Goal: Task Accomplishment & Management: Use online tool/utility

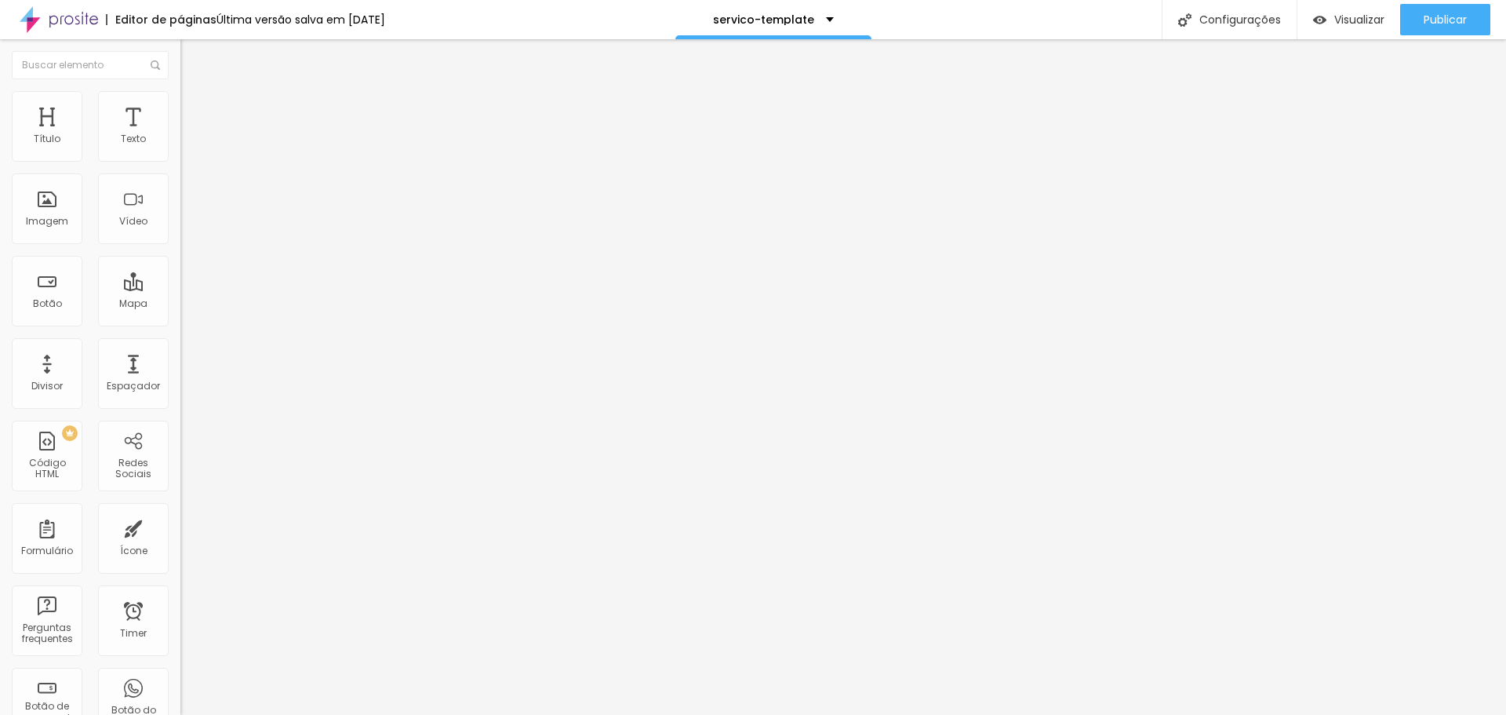
click at [180, 147] on input "[URL][DOMAIN_NAME]" at bounding box center [274, 140] width 188 height 16
click at [180, 147] on input "https://www.youtube.com/watch?v=u31qwQUeGuM" at bounding box center [274, 140] width 188 height 16
paste input "youtu.be/iRymP52dFQw"
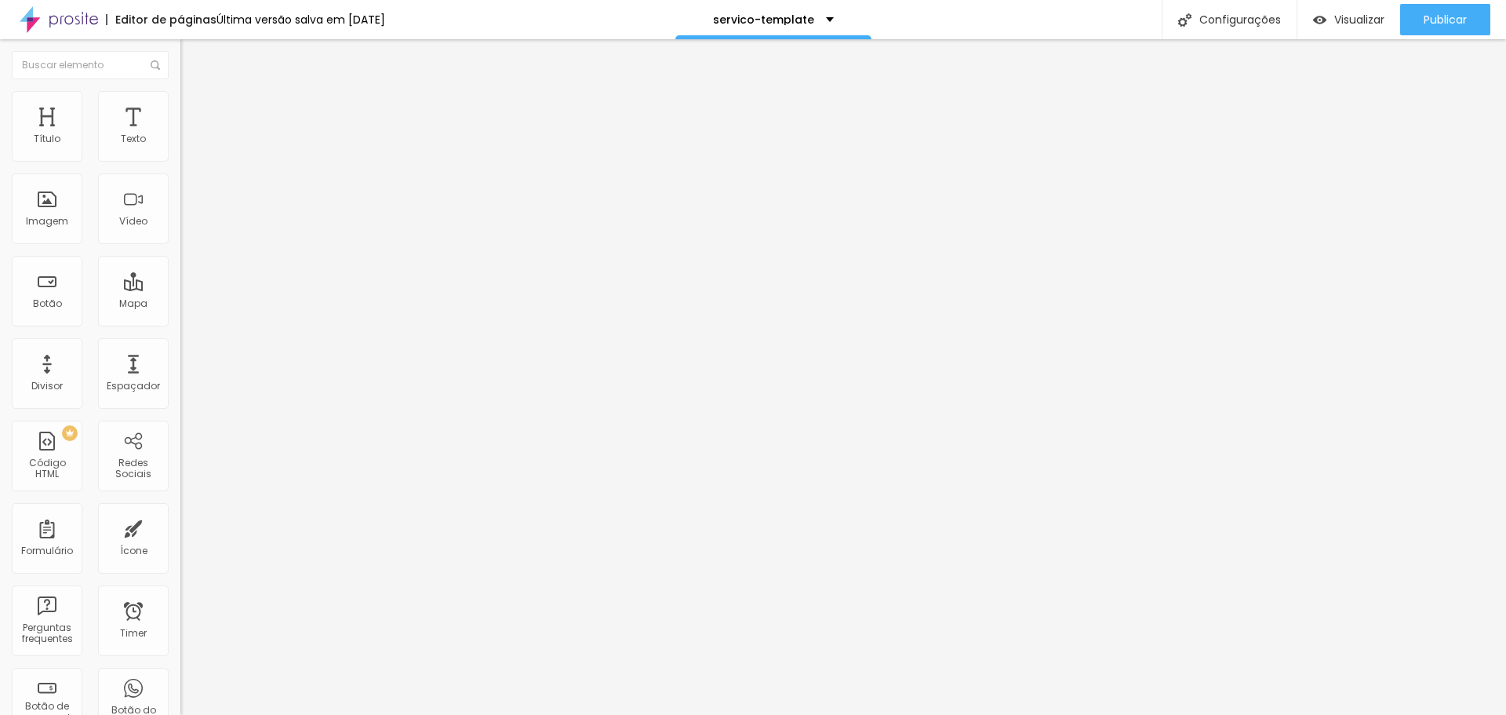
type input "https://youtu.be/iRymP52dFQw"
click at [180, 351] on div "Editar Vídeo Conteúdo Estilo Avançado URL do vídeo https://youtu.be/iRymP52dFQw…" at bounding box center [270, 376] width 180 height 675
click at [1337, 15] on span "Visualizar" at bounding box center [1359, 19] width 50 height 13
click at [180, 295] on div at bounding box center [270, 295] width 180 height 0
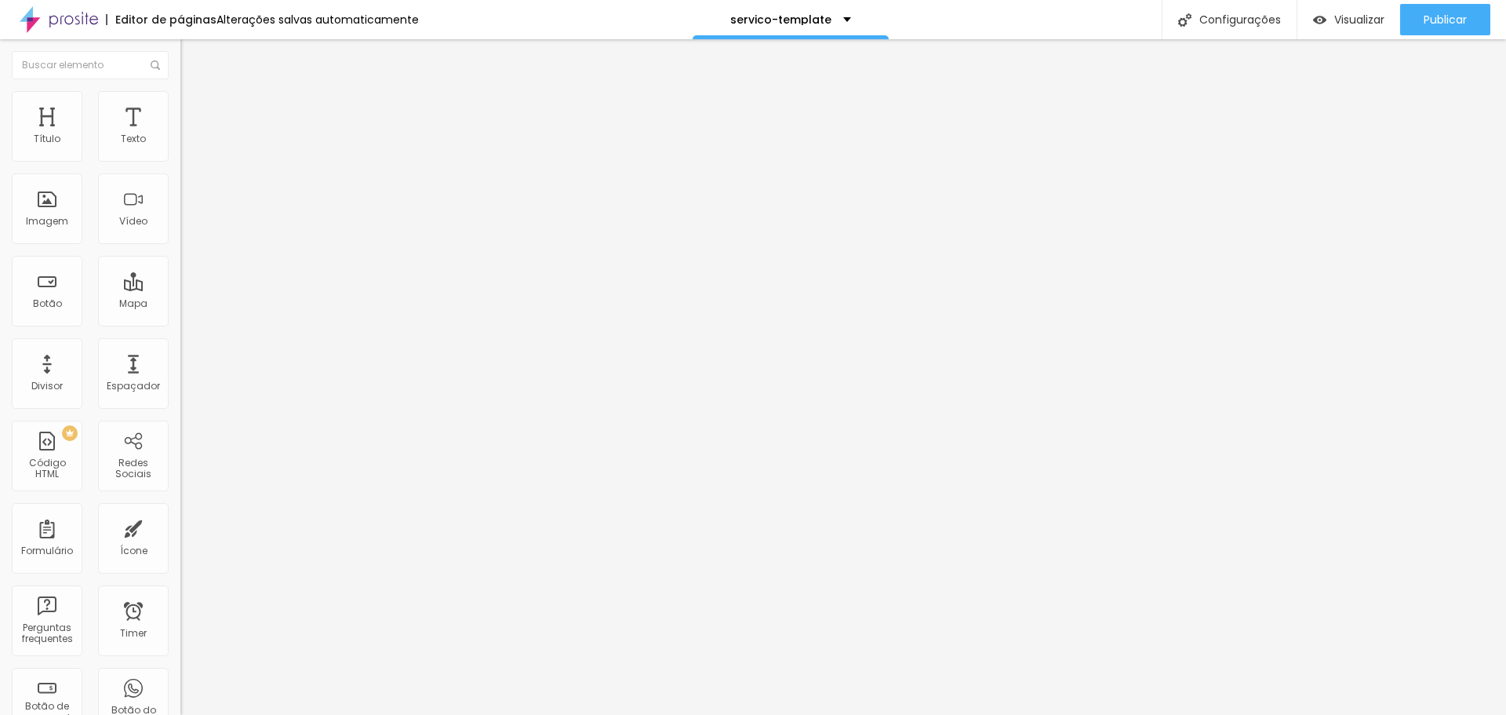
click at [180, 304] on div at bounding box center [270, 304] width 180 height 0
click at [1348, 16] on span "Visualizar" at bounding box center [1359, 19] width 50 height 13
click at [180, 49] on button "Editar Vídeo" at bounding box center [270, 57] width 180 height 36
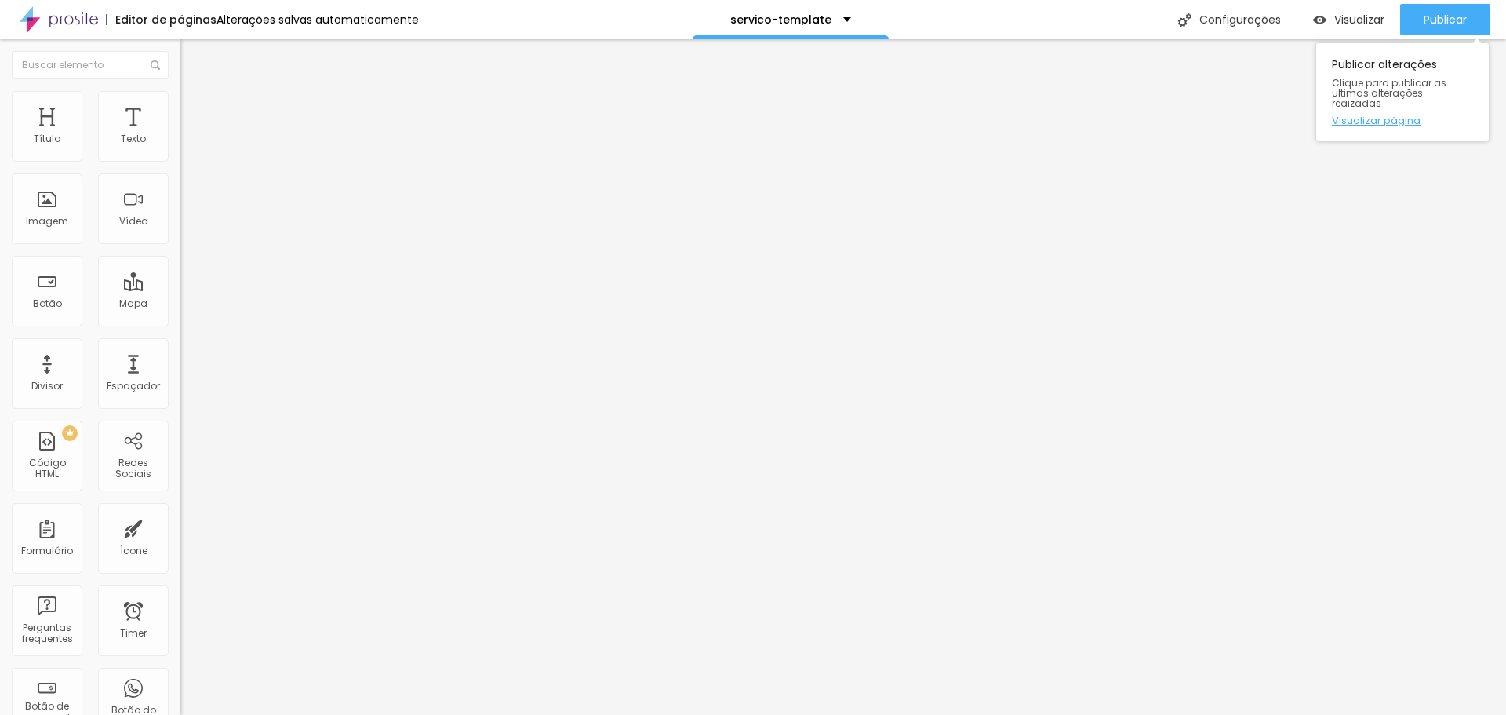
click at [1380, 115] on link "Visualizar página" at bounding box center [1402, 120] width 141 height 10
click at [180, 338] on div "Editar Vídeo Conteúdo Estilo Avançado URL do vídeo [URL][DOMAIN_NAME] Alinhamen…" at bounding box center [270, 376] width 180 height 675
click at [195, 108] on span "Estilo" at bounding box center [207, 101] width 24 height 13
type input "86"
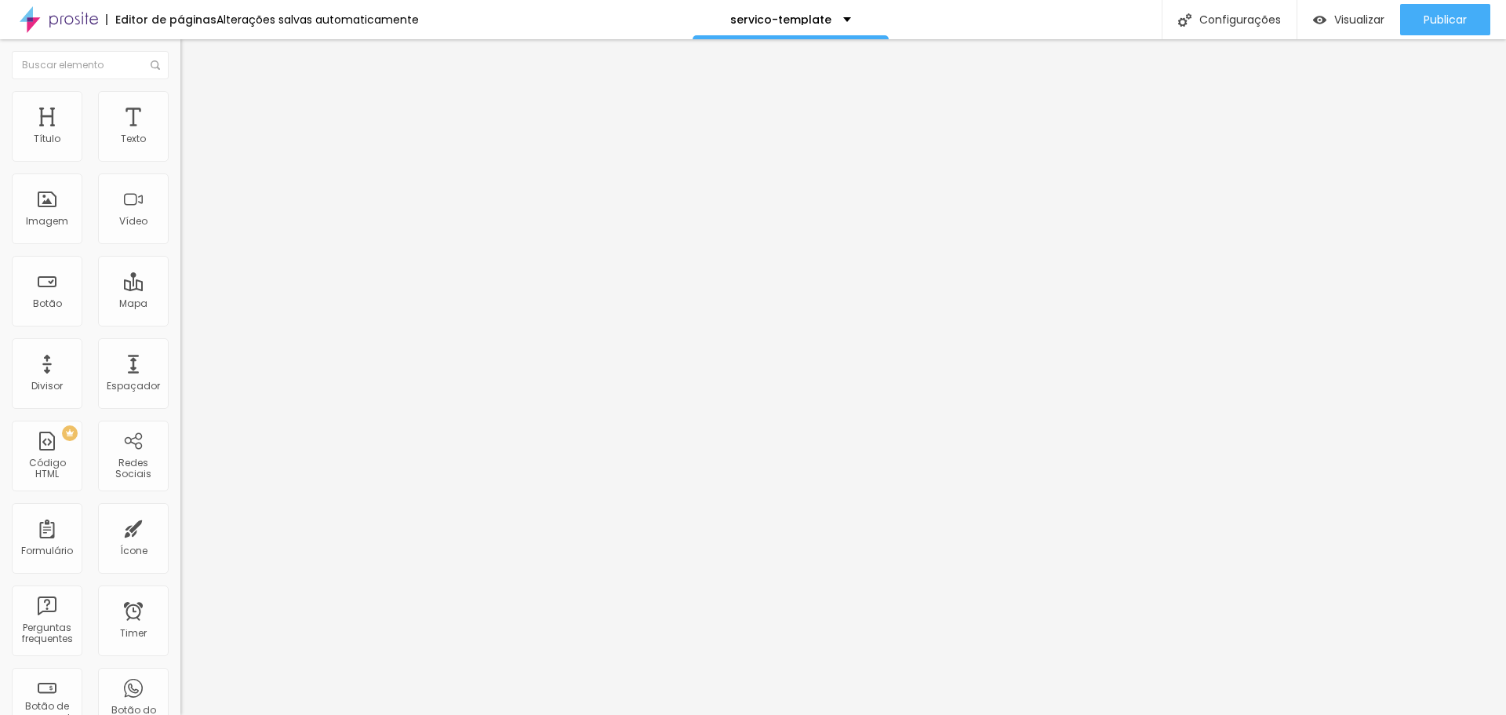
type input "70"
type input "65"
type input "63"
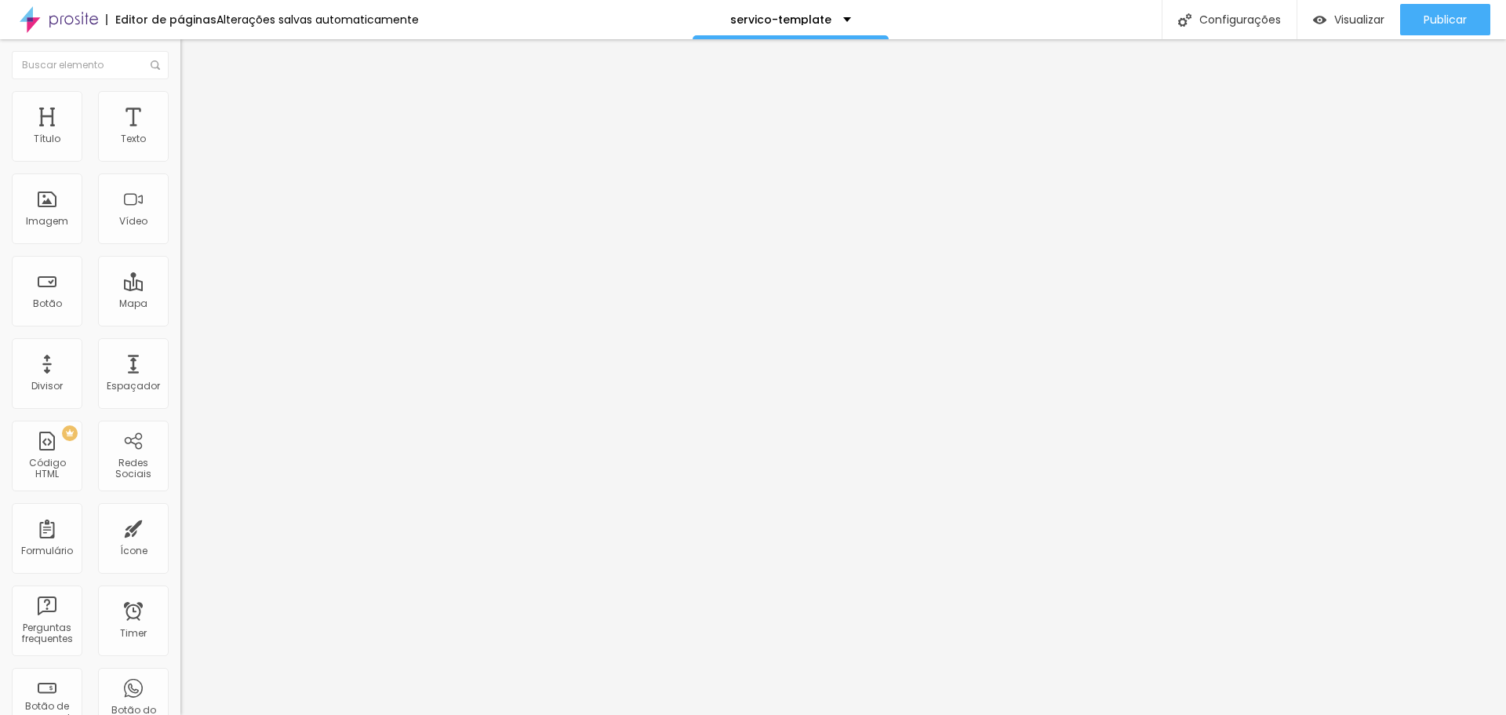
type input "63"
type input "59"
type input "57"
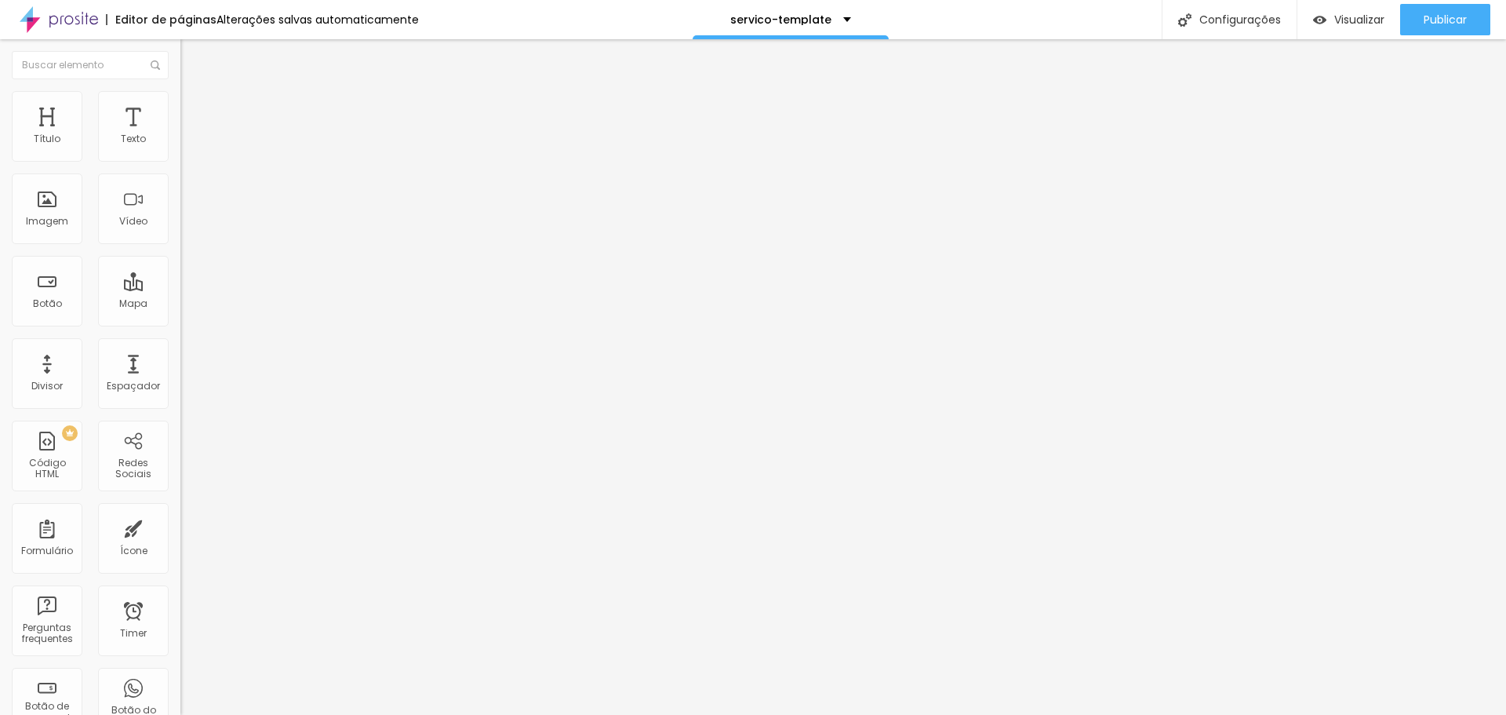
type input "54"
type input "53"
type input "52"
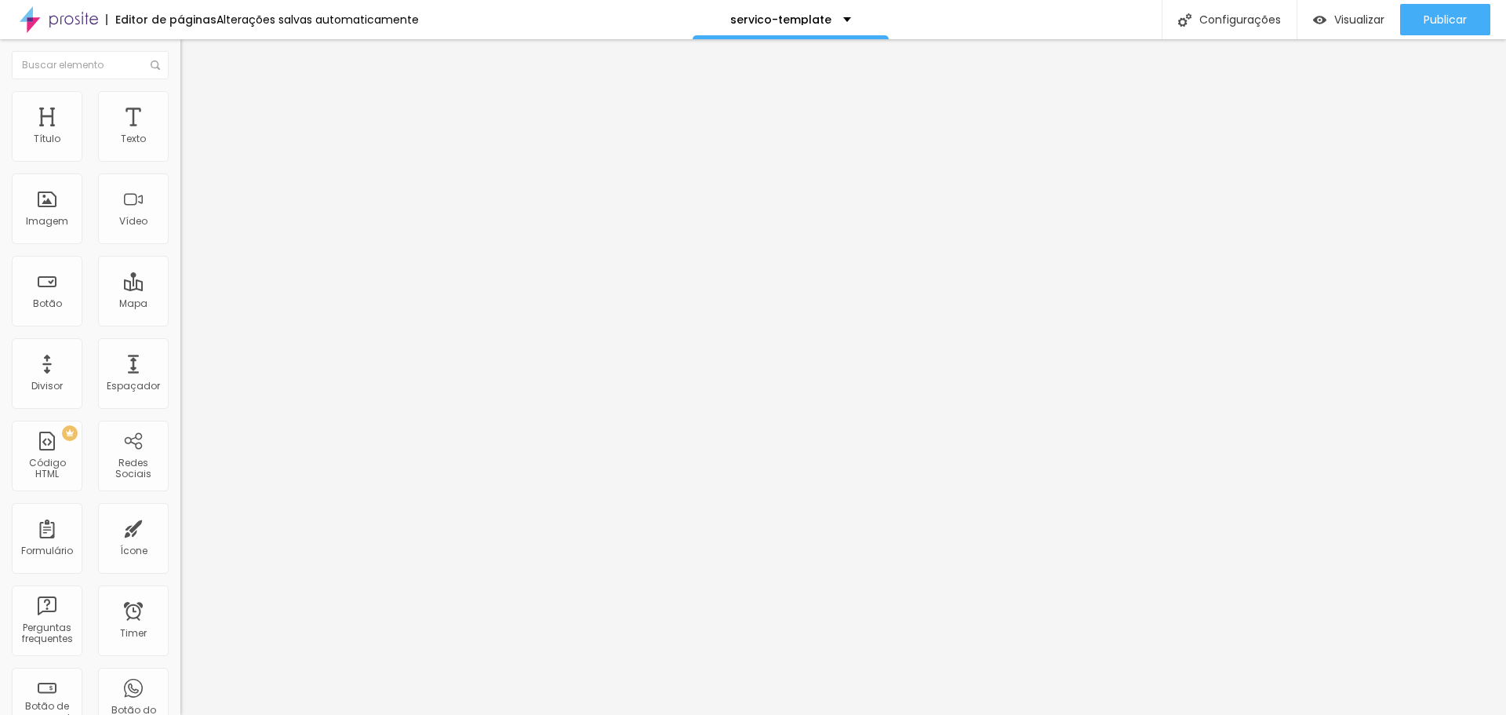
type input "52"
type input "51"
type input "49"
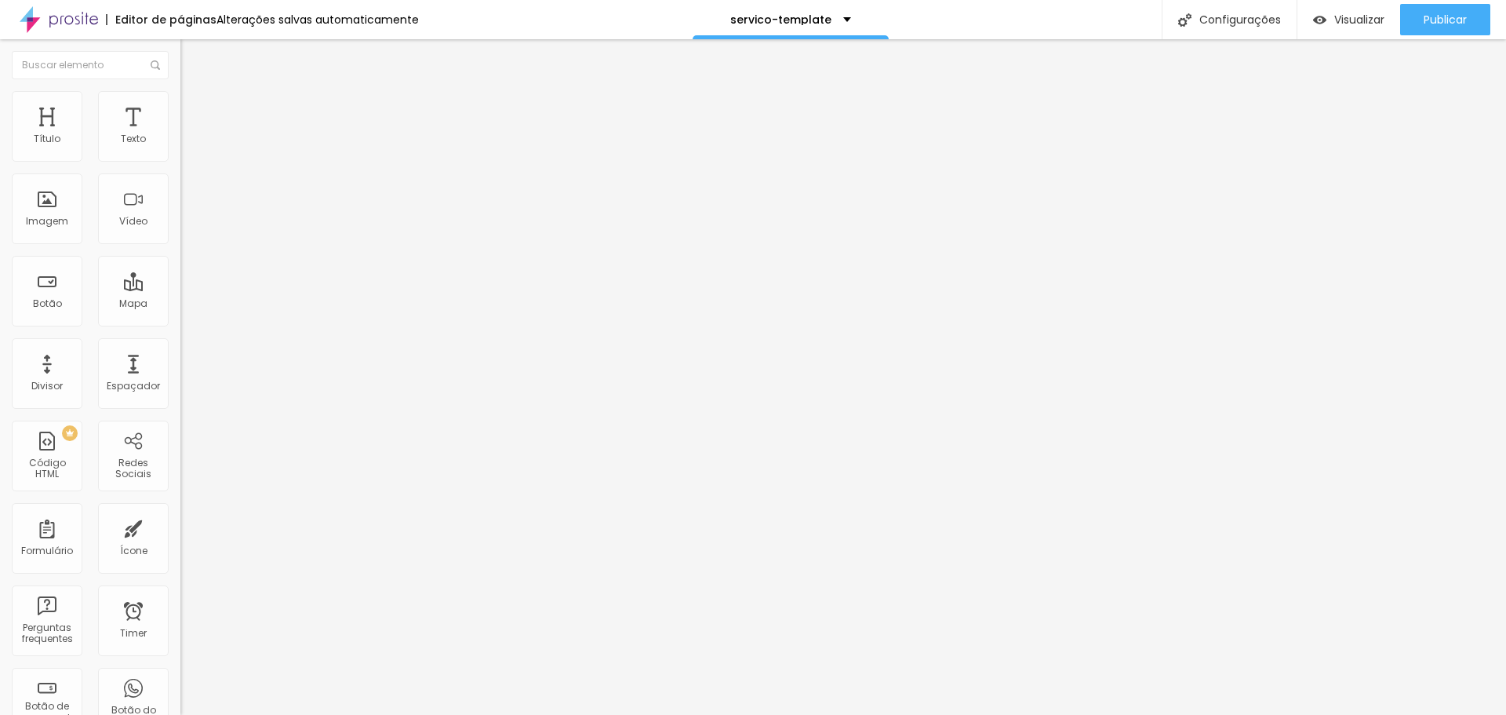
type input "47"
type input "45"
type input "42"
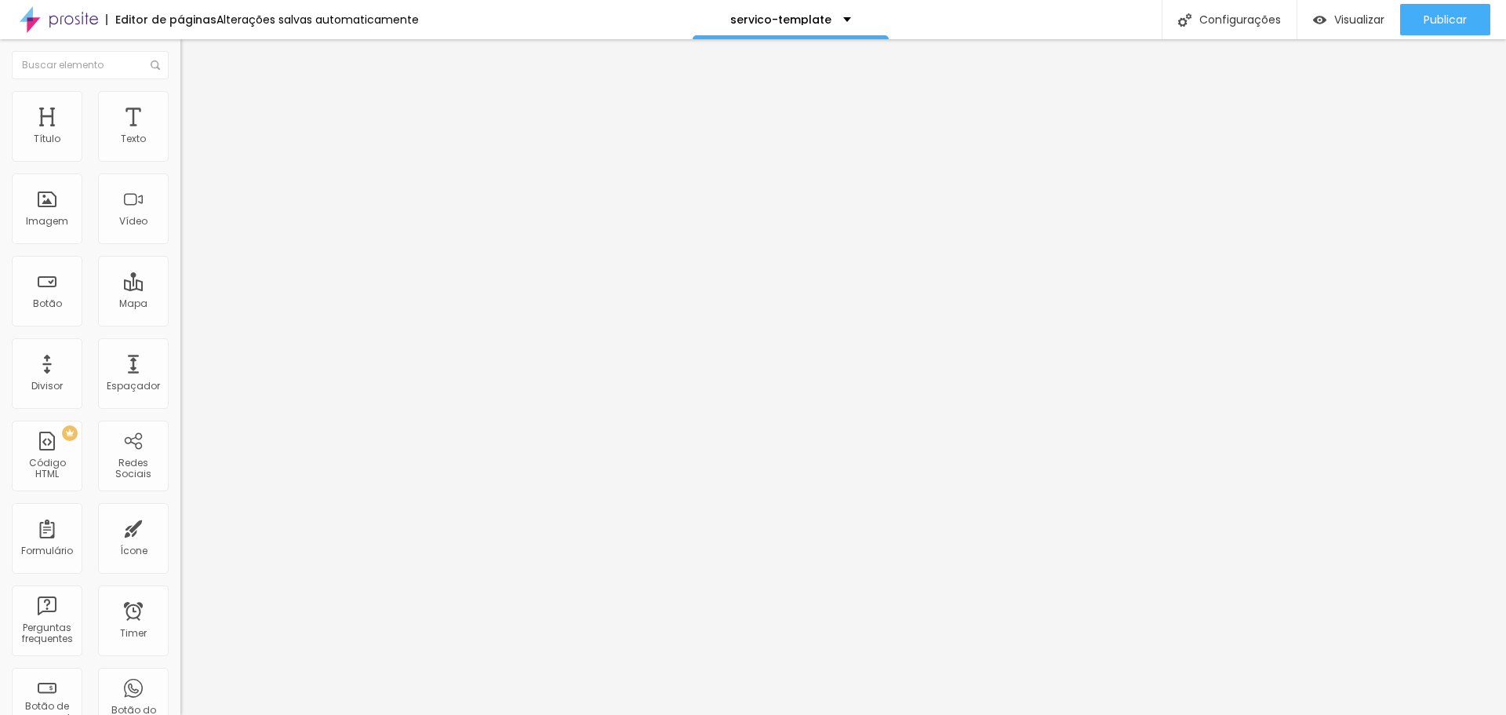
type input "42"
type input "40"
type input "39"
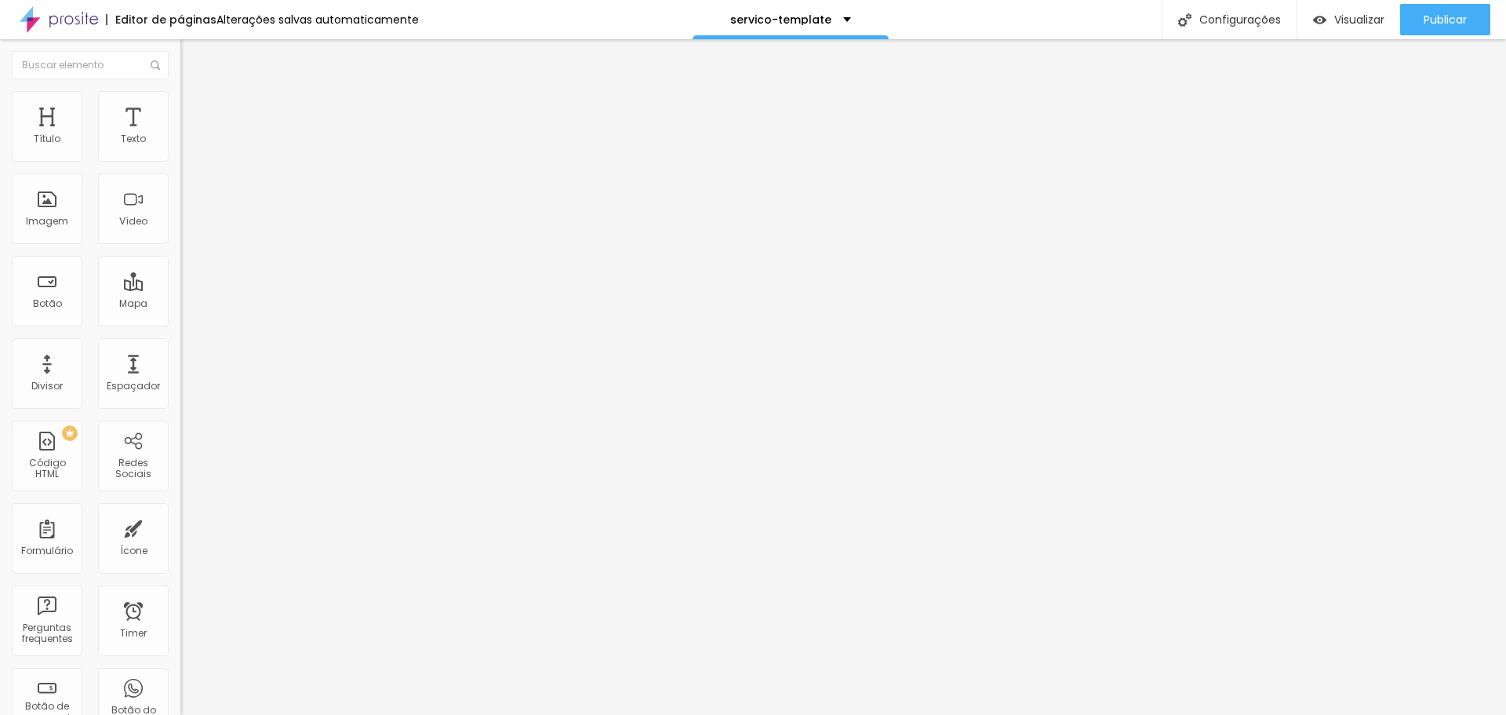
type input "36"
type input "38"
type input "40"
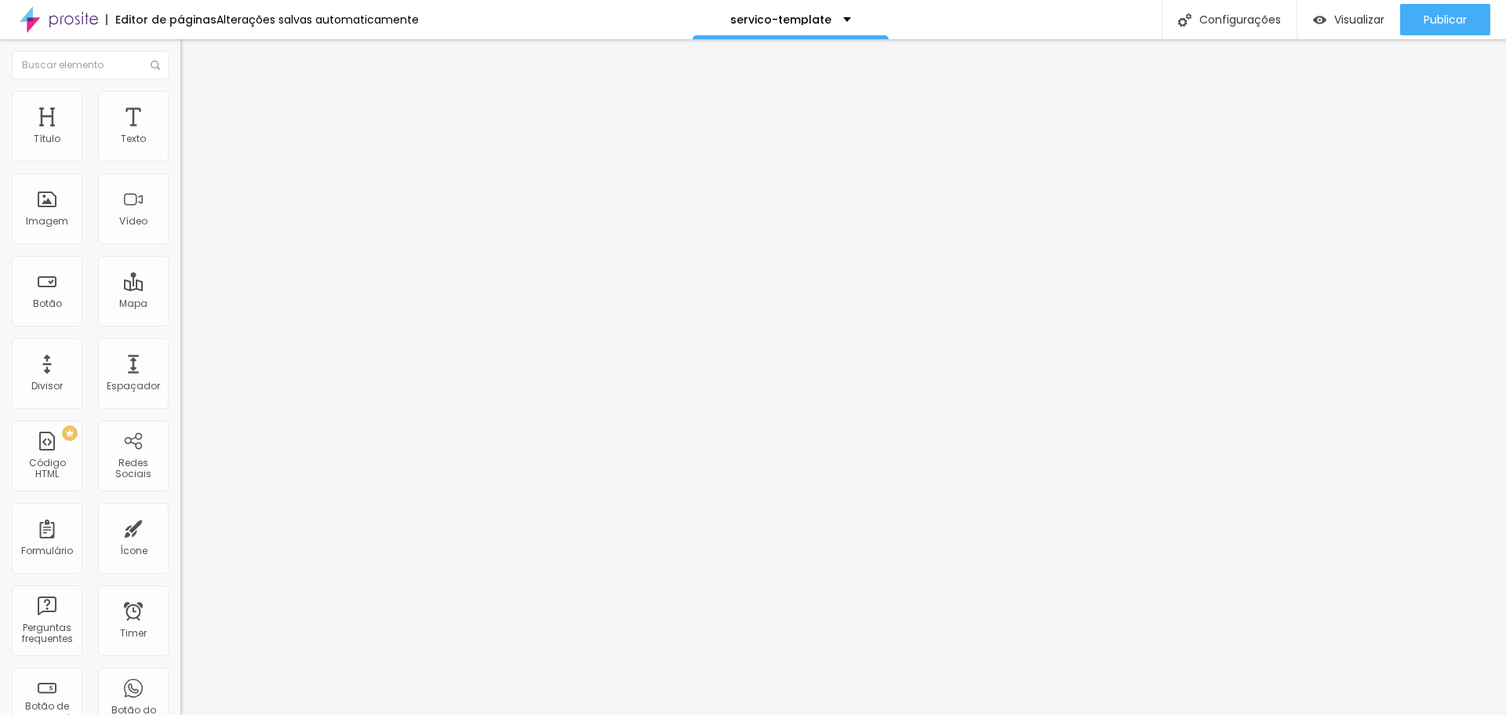
type input "40"
type input "43"
type input "47"
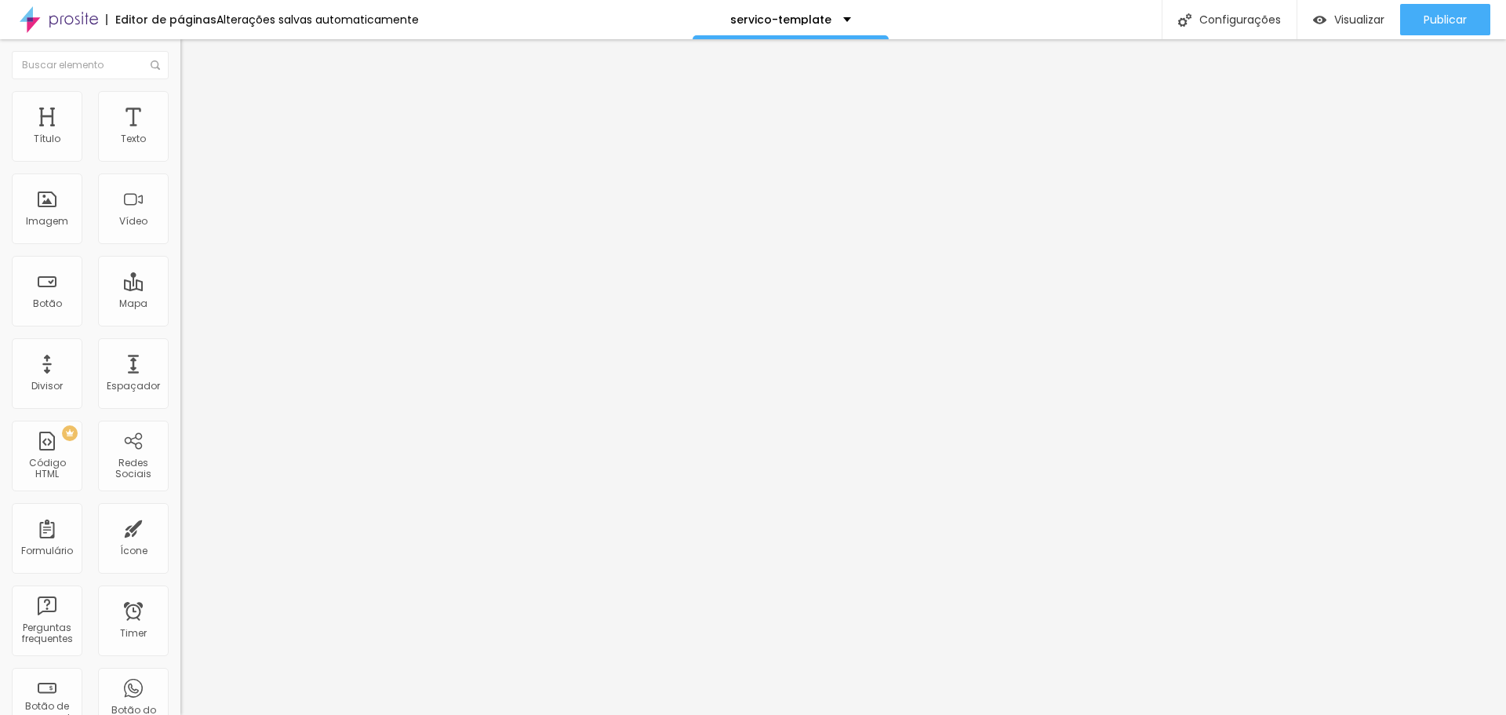
type input "52"
type input "59"
type input "69"
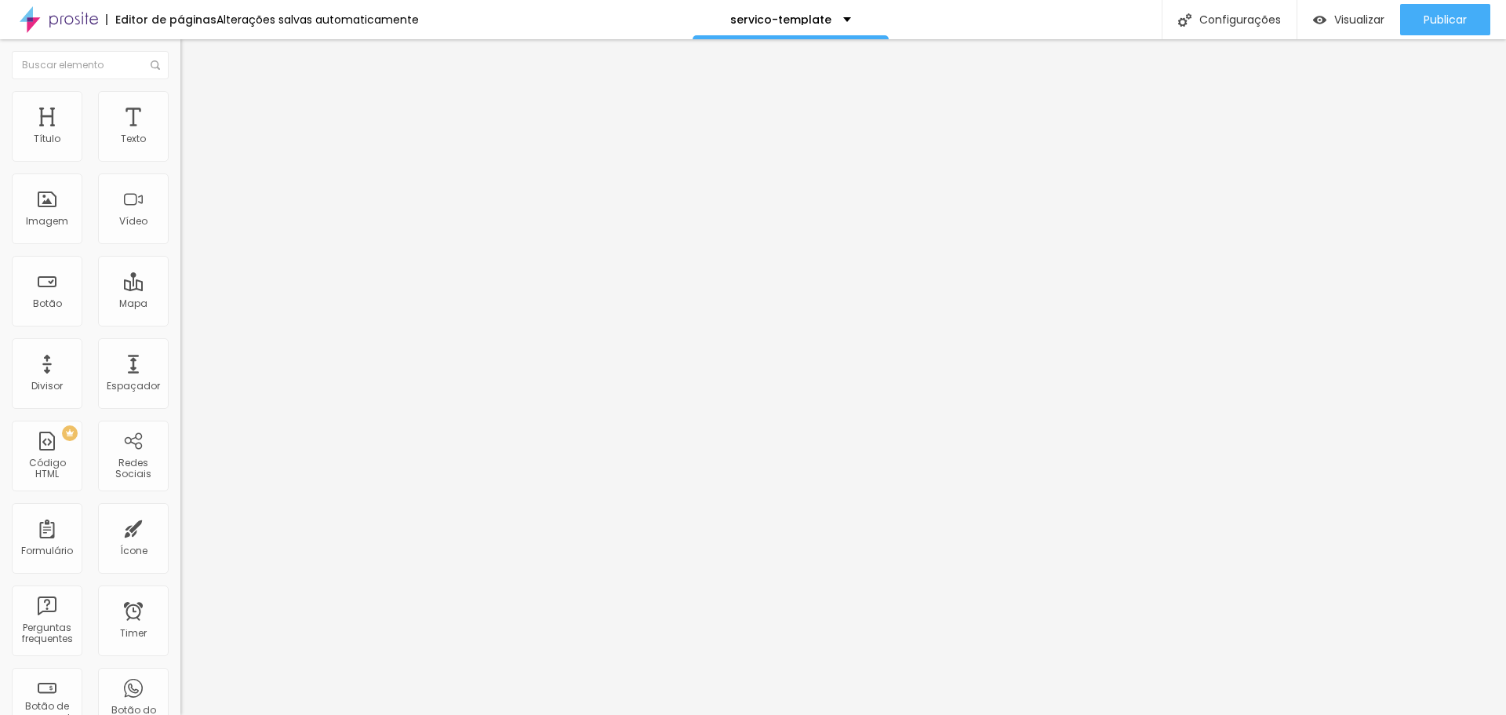
type input "69"
type input "78"
type input "100"
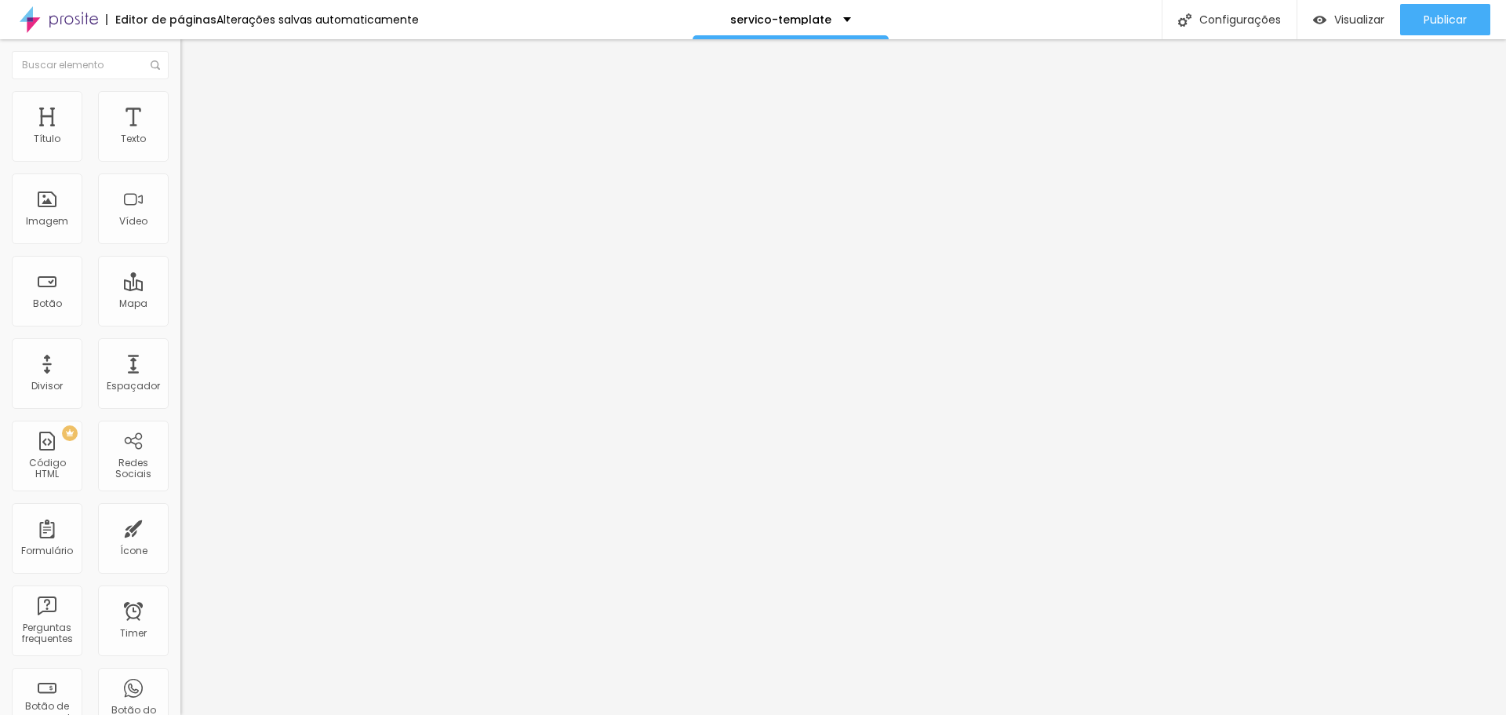
drag, startPoint x: 165, startPoint y: 169, endPoint x: 223, endPoint y: 166, distance: 58.2
click at [223, 161] on input "range" at bounding box center [230, 154] width 101 height 13
click at [180, 107] on img at bounding box center [187, 114] width 14 height 14
click at [180, 147] on input "[URL][DOMAIN_NAME]" at bounding box center [274, 140] width 188 height 16
click at [180, 147] on input "https://www.youtube.com/watch?v=u31qwQUeGuM" at bounding box center [274, 140] width 188 height 16
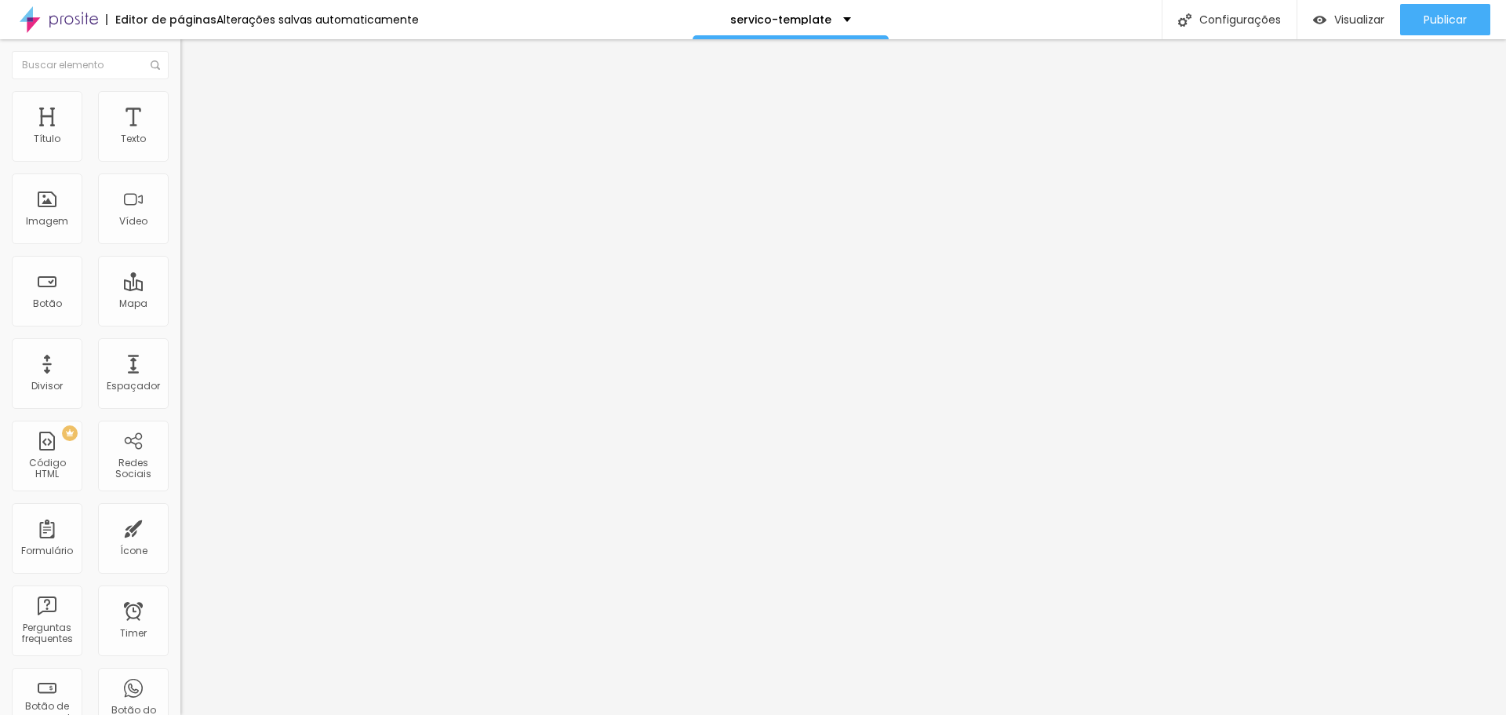
click at [180, 147] on input "https://www.youtube.com/watch?v=u31qwQUeGuM" at bounding box center [274, 140] width 188 height 16
paste input "youtu.be/iRymP52dFQw"
type input "https://youtu.be/iRymP52dFQw"
click at [180, 295] on div at bounding box center [270, 295] width 180 height 0
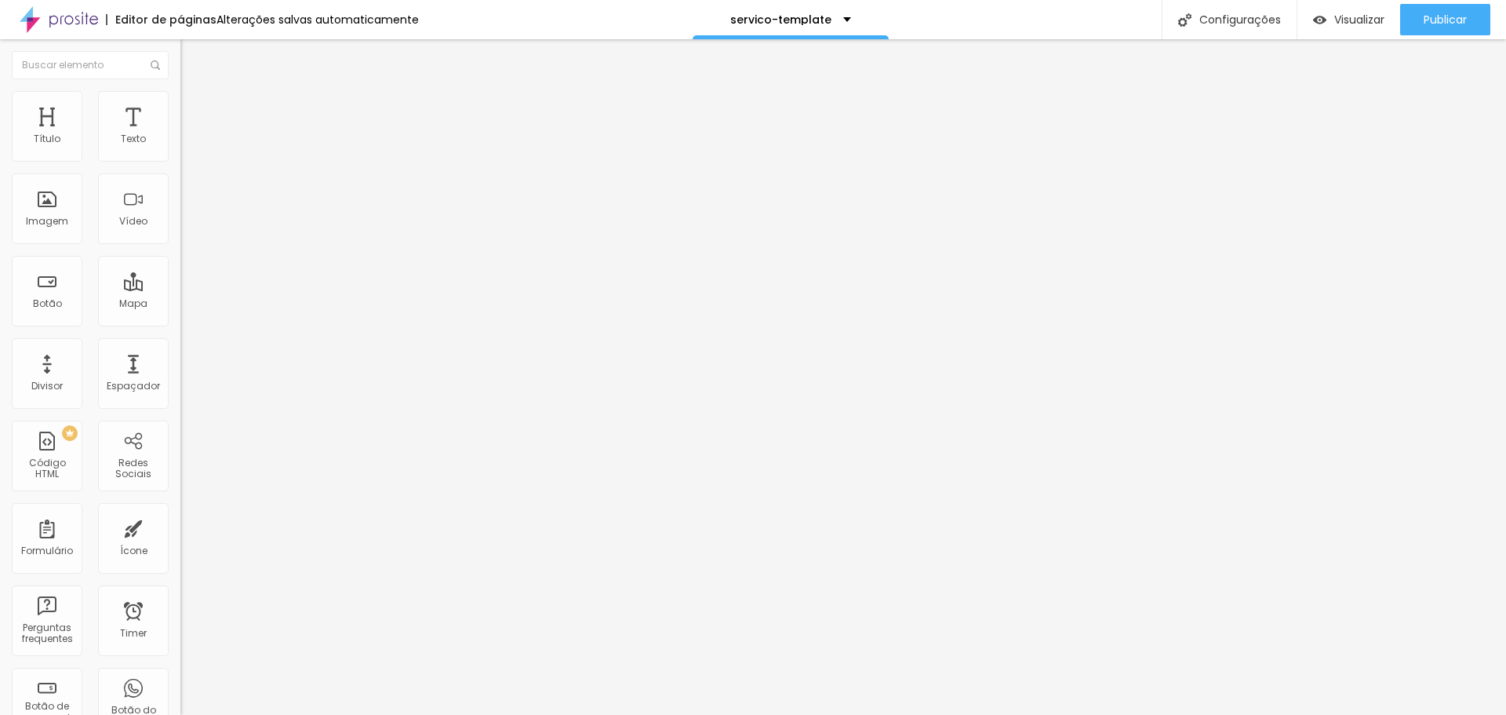
scroll to position [0, 0]
click at [180, 304] on div at bounding box center [270, 304] width 180 height 0
click at [180, 394] on div "Editar Vídeo Conteúdo Estilo Avançado URL do vídeo https://youtu.be/iRymP52dFQw…" at bounding box center [270, 376] width 180 height 675
click at [1450, 14] on span "Publicar" at bounding box center [1445, 19] width 43 height 13
click at [192, 54] on img "button" at bounding box center [198, 57] width 13 height 13
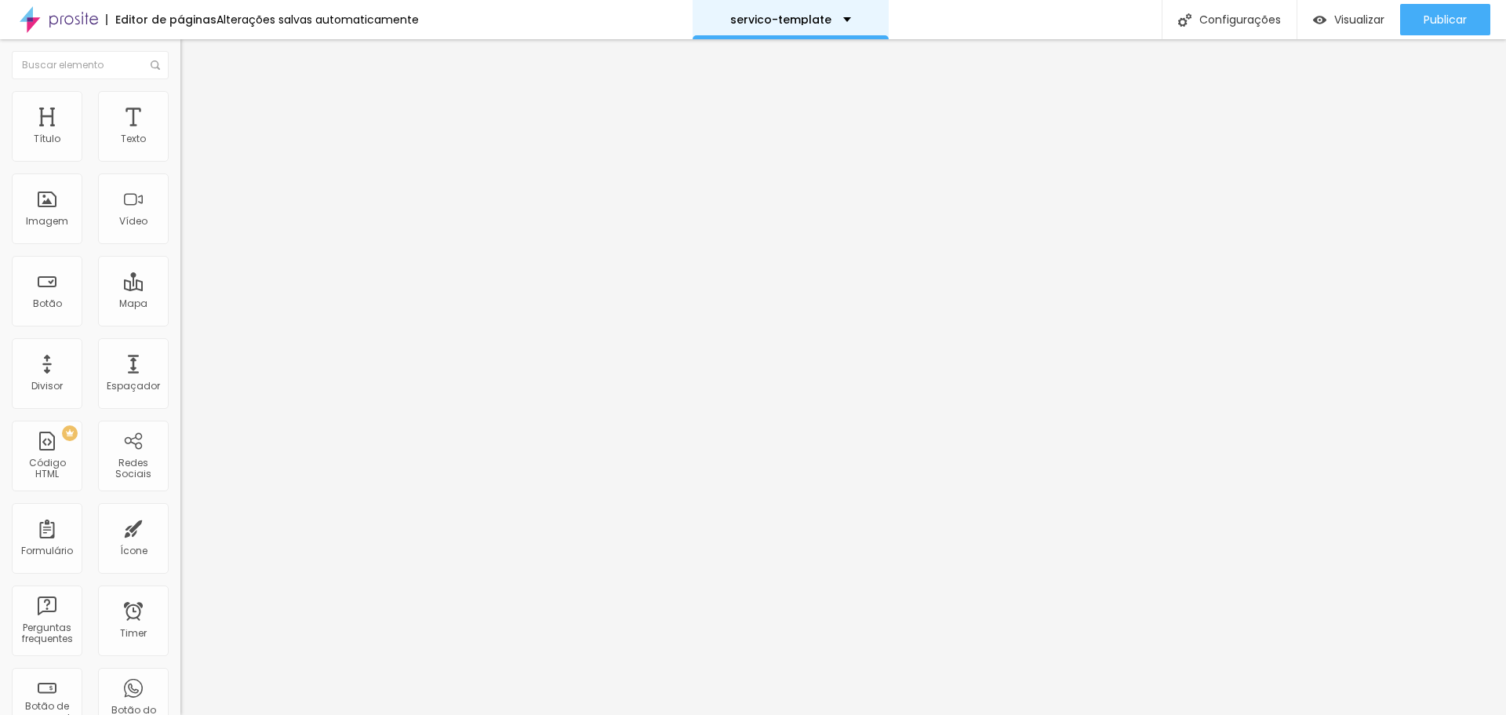
click at [751, 19] on p "servico-template" at bounding box center [780, 19] width 101 height 11
